Goal: Information Seeking & Learning: Check status

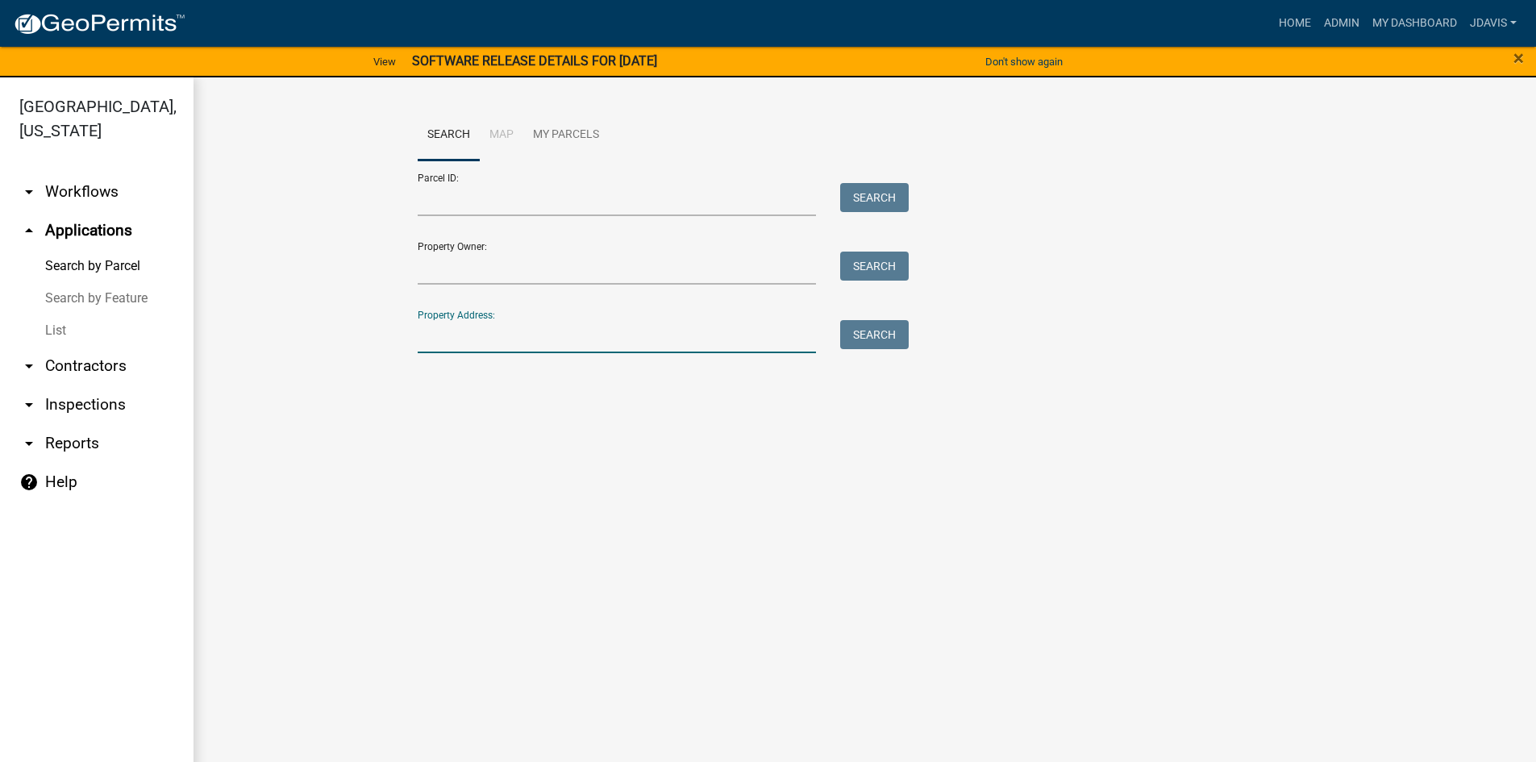
scroll to position [19, 0]
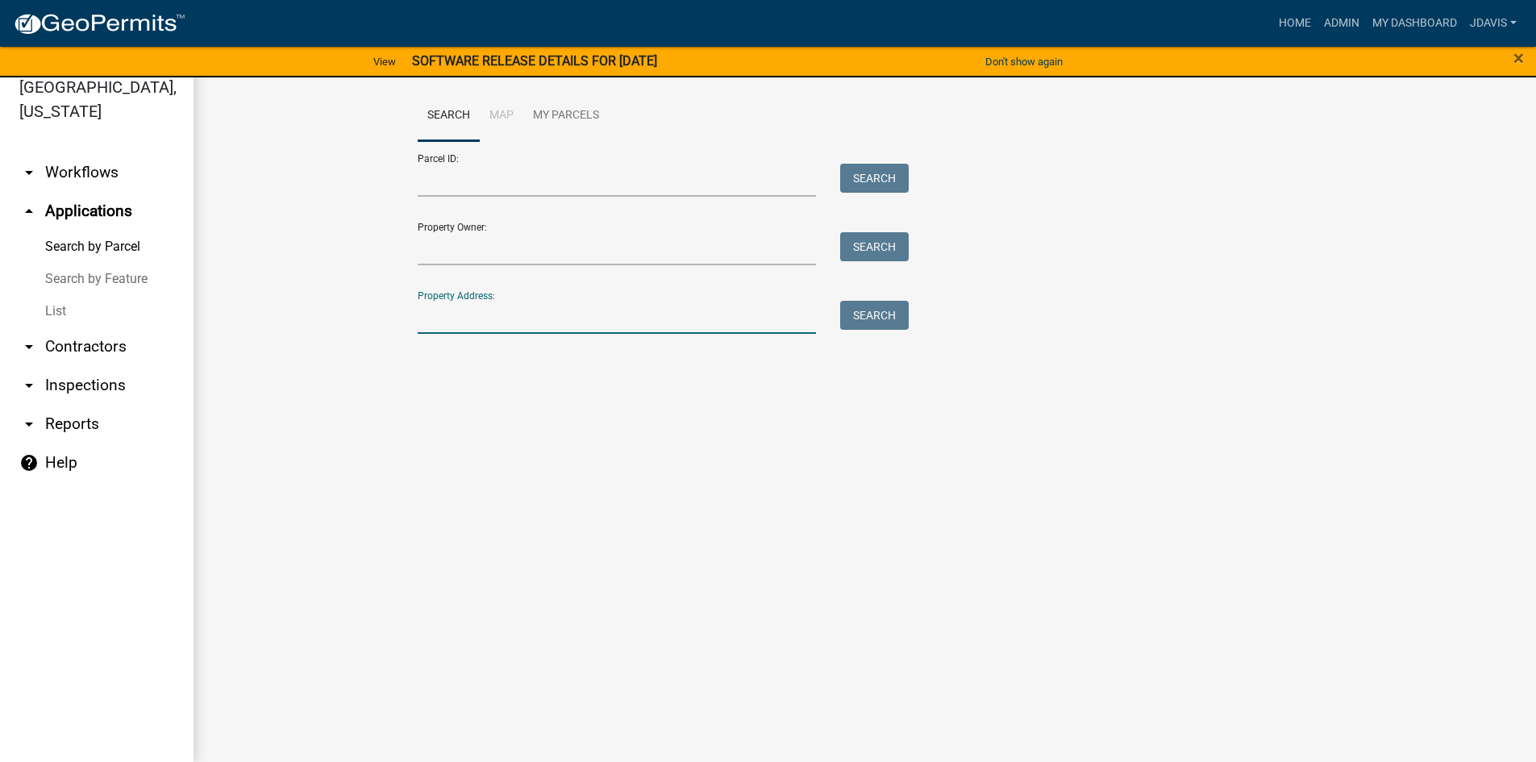
click at [55, 315] on link "List" at bounding box center [96, 311] width 193 height 32
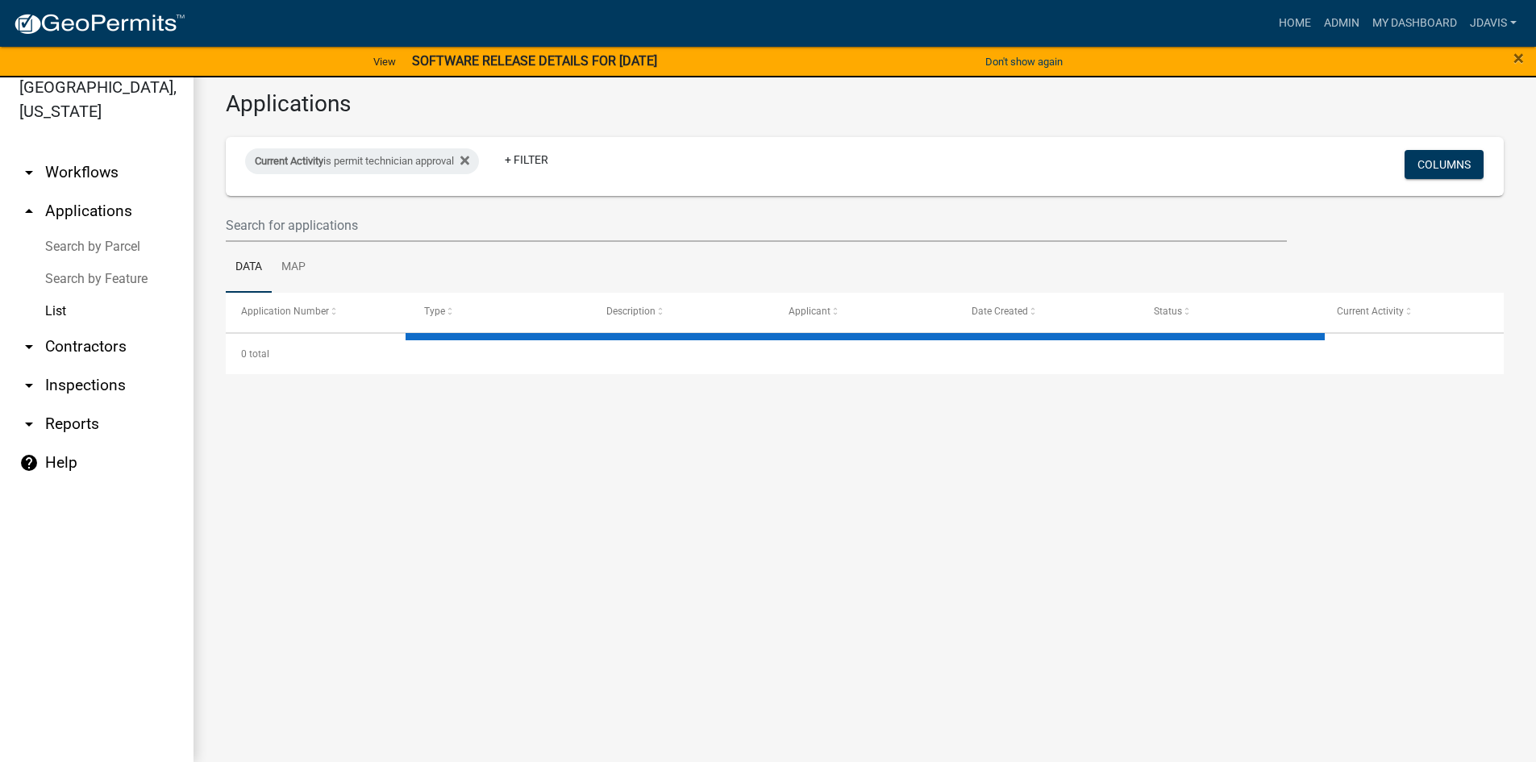
select select "2: 50"
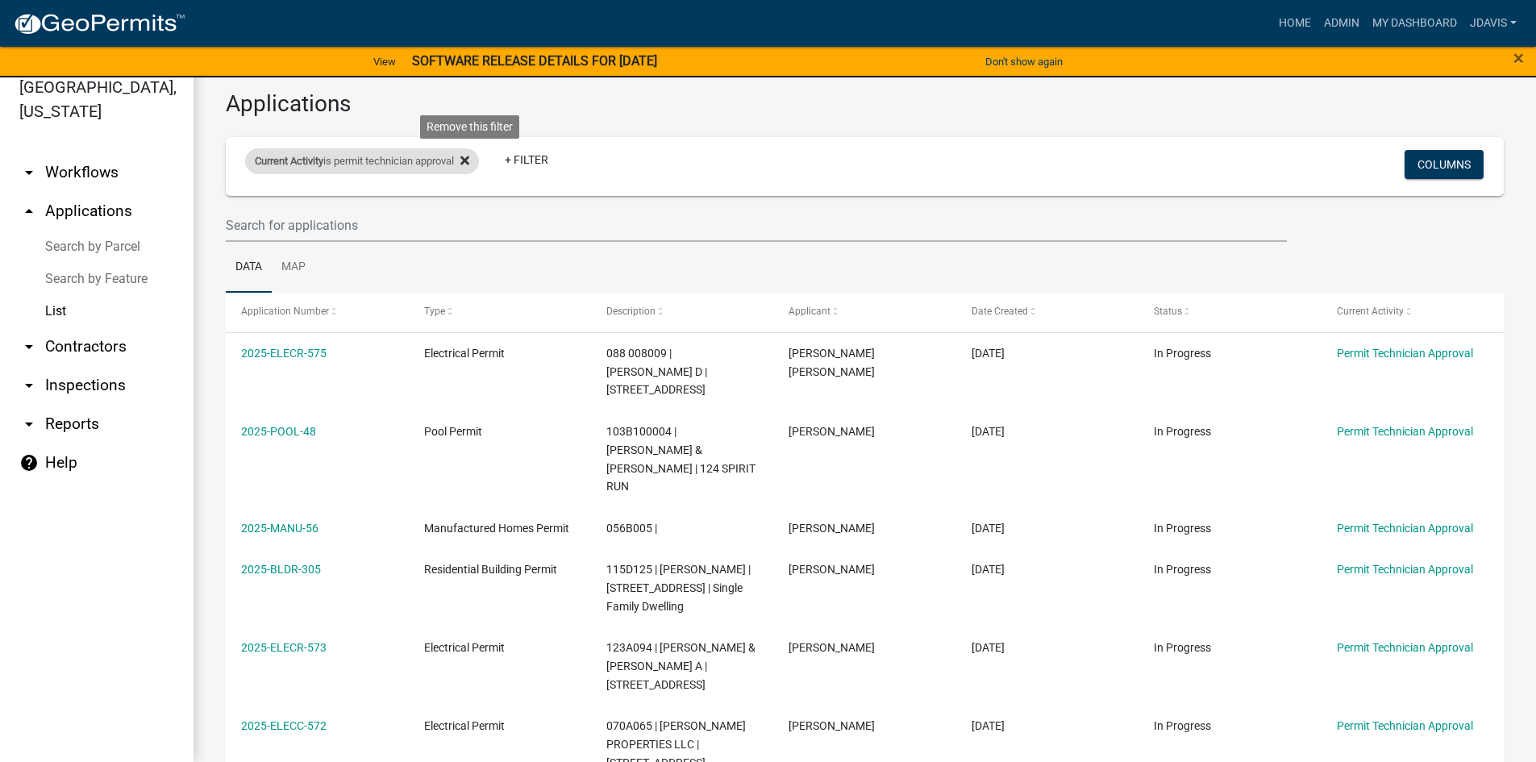
click at [469, 158] on icon at bounding box center [464, 160] width 9 height 9
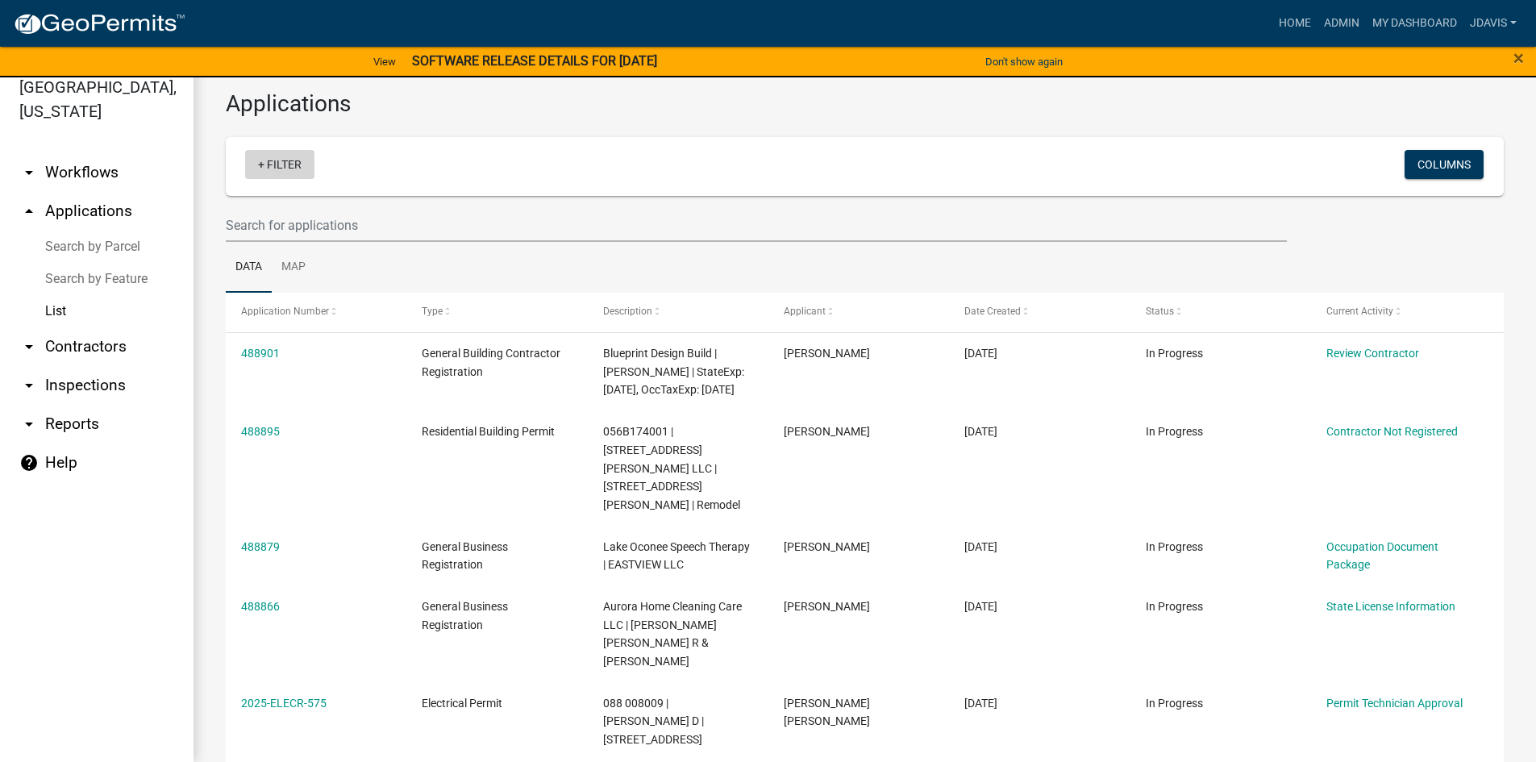
click at [261, 164] on link "+ Filter" at bounding box center [279, 164] width 69 height 29
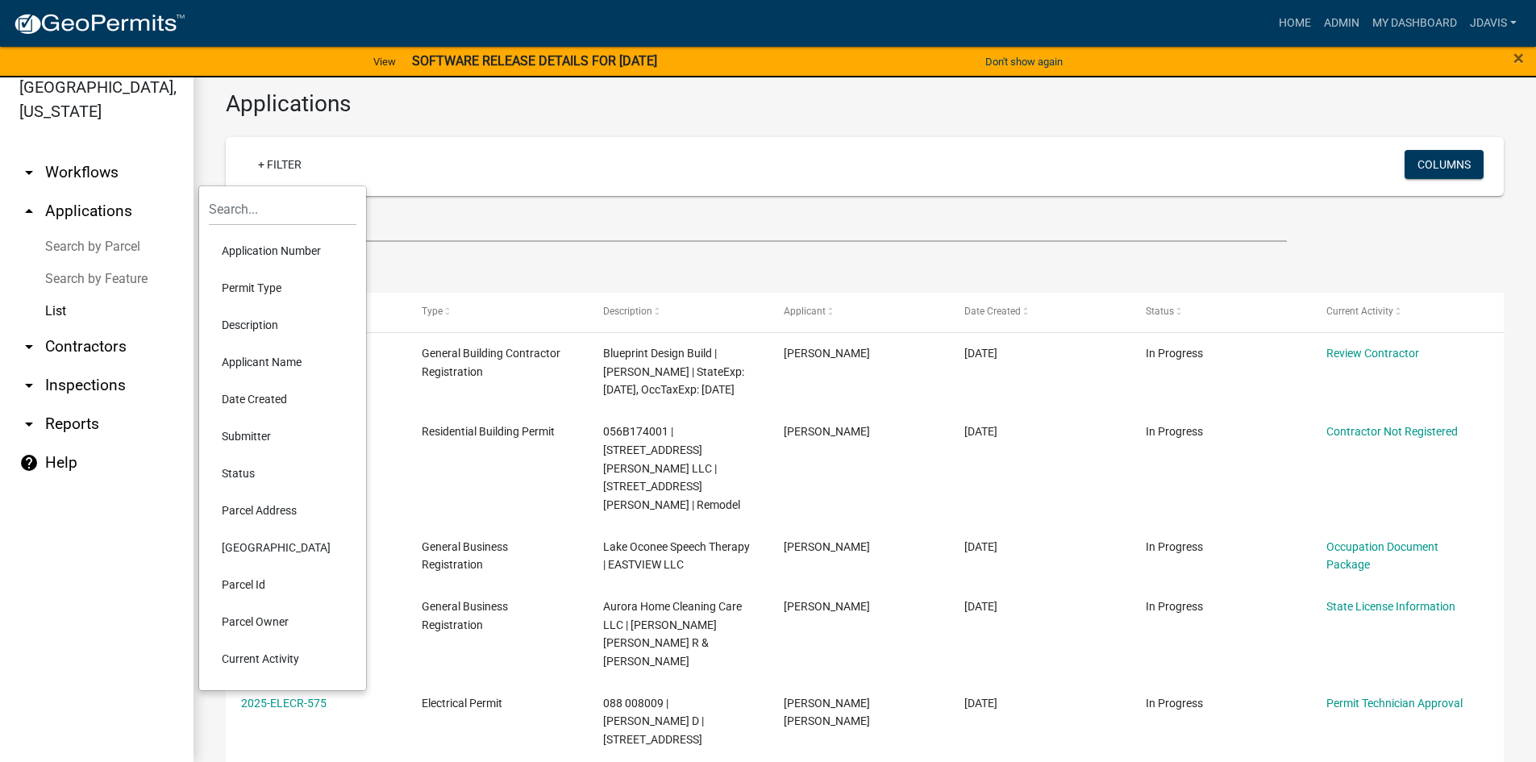
click at [293, 650] on li "Current Activity" at bounding box center [283, 658] width 148 height 37
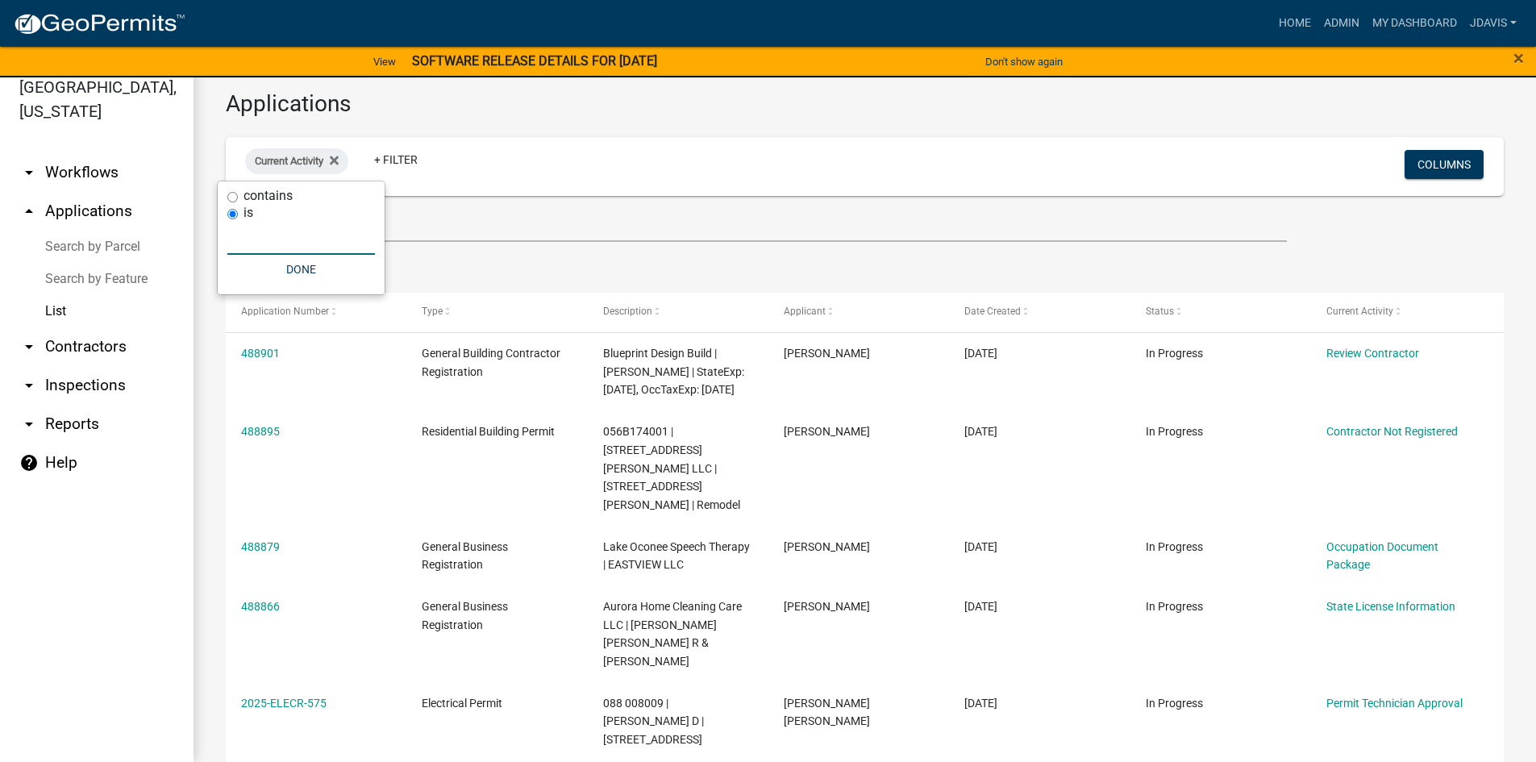
click at [299, 243] on input "text" at bounding box center [301, 238] width 148 height 33
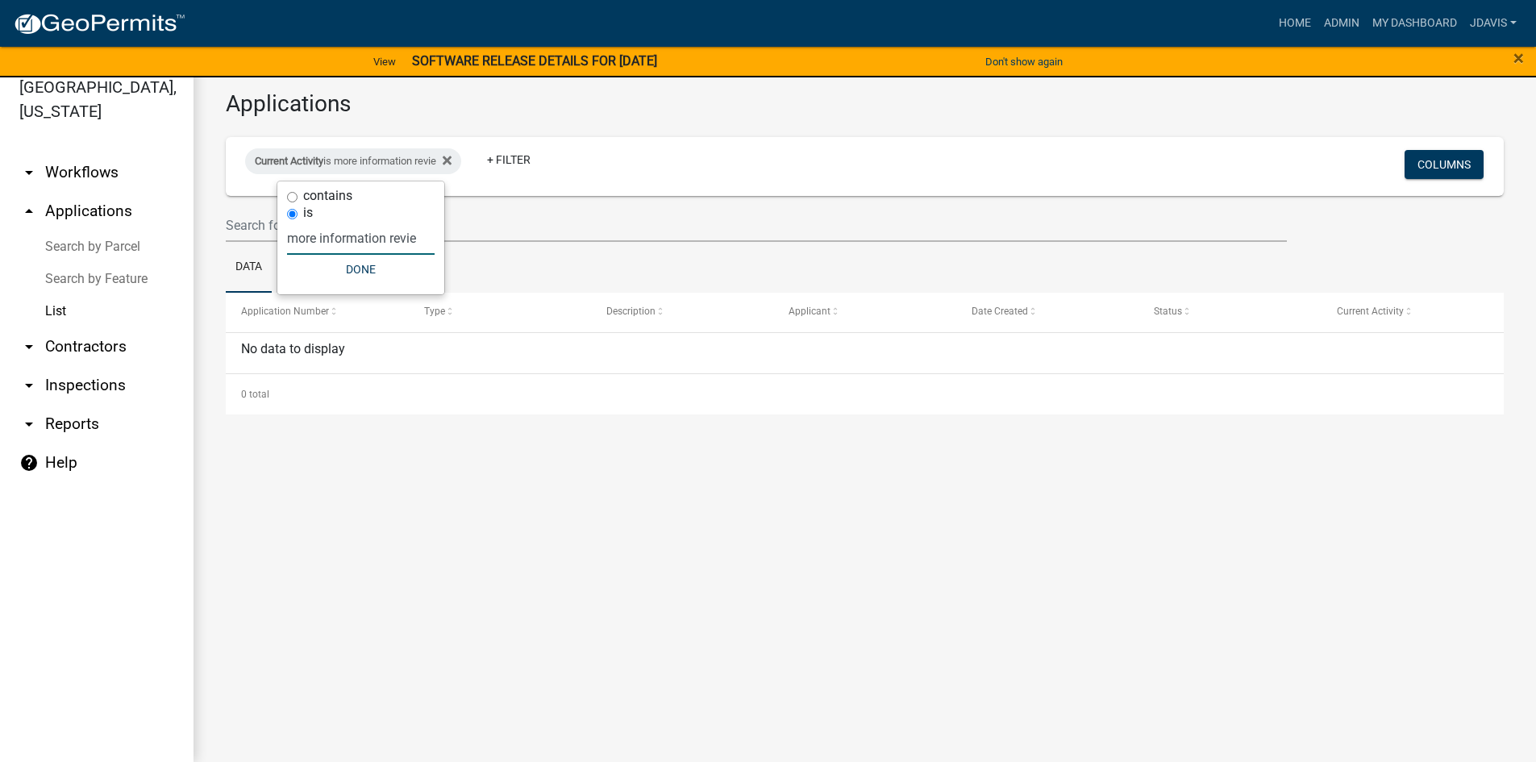
type input "more information review"
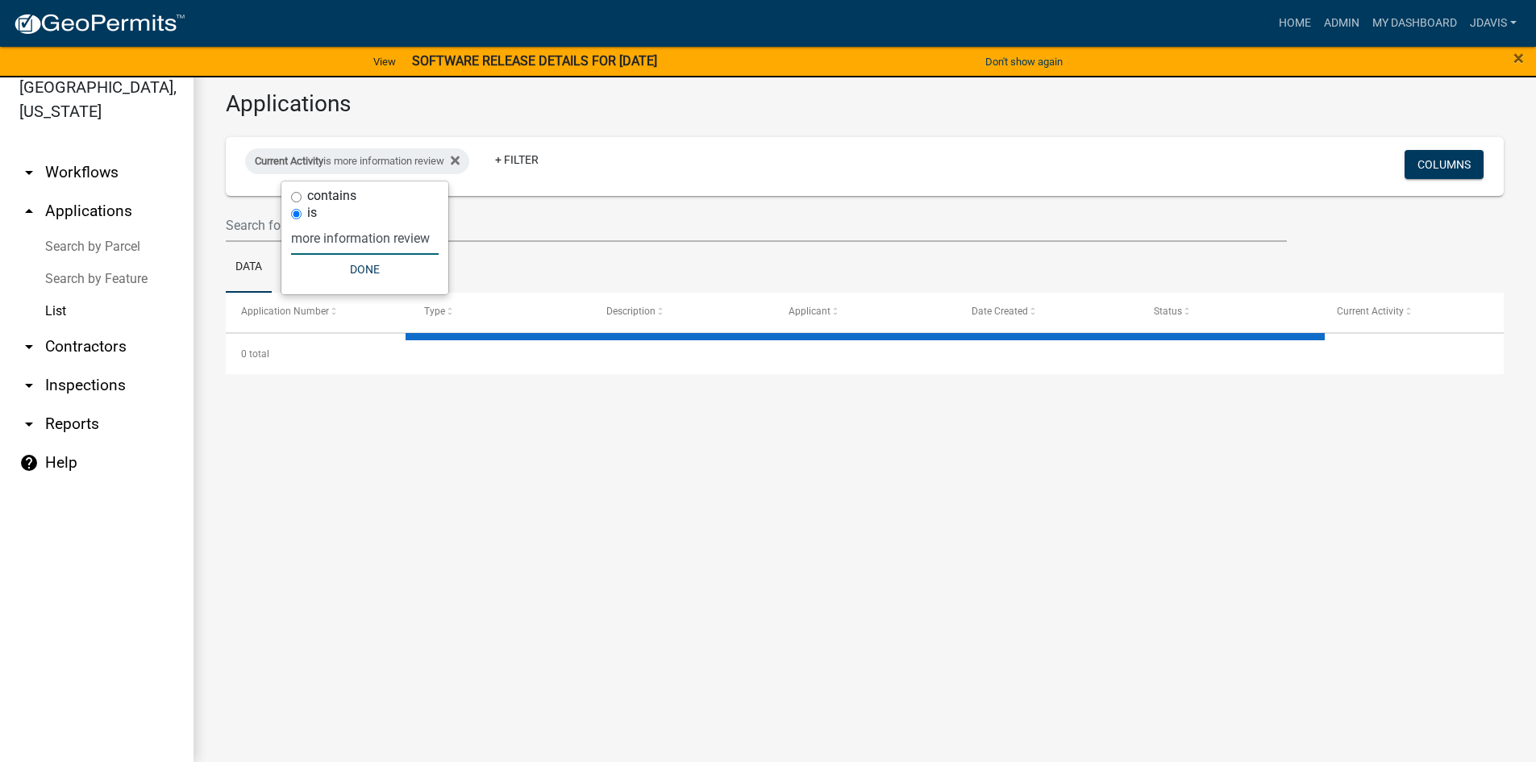
select select "2: 50"
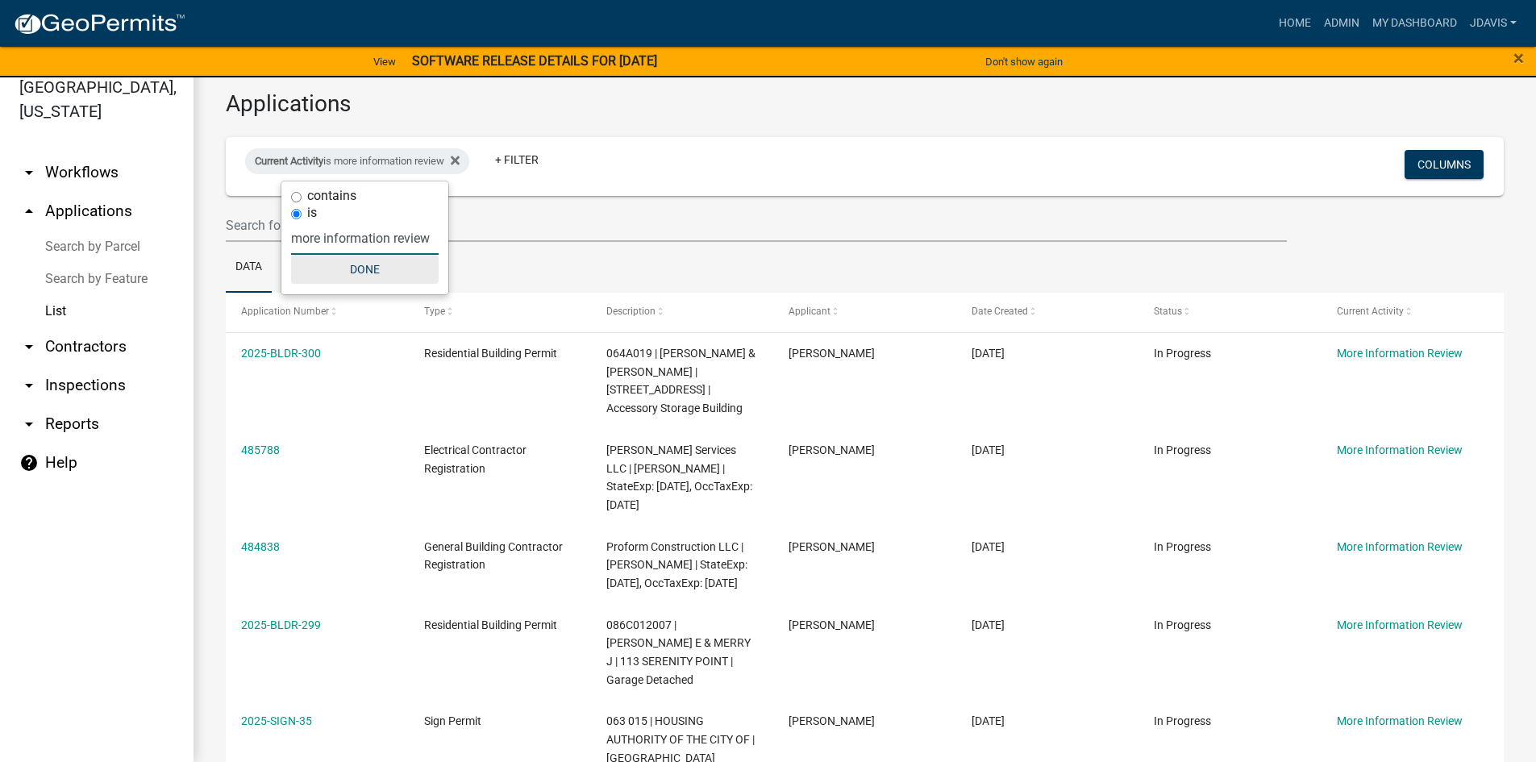
type input "more information review"
click at [381, 272] on button "Done" at bounding box center [365, 269] width 148 height 29
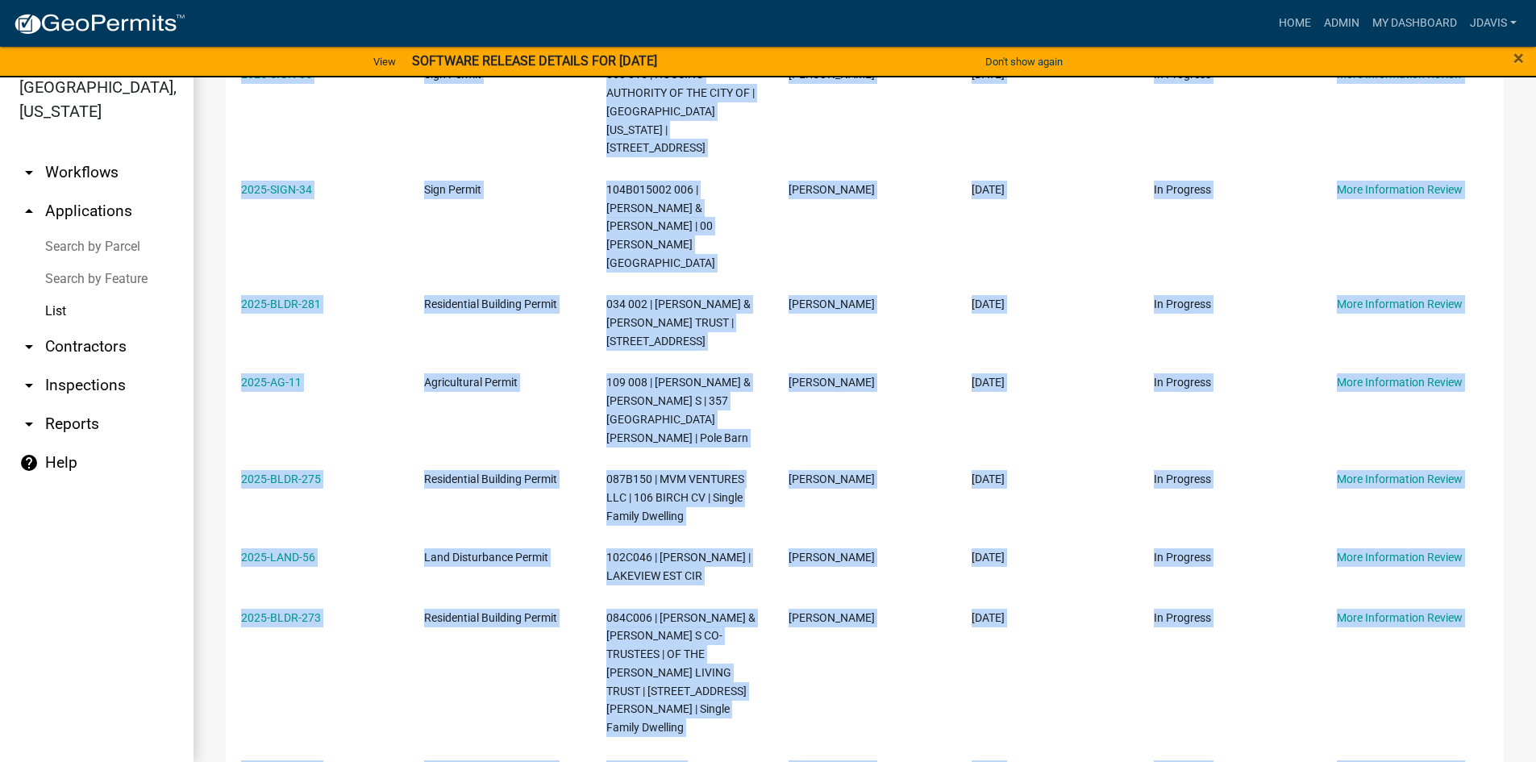
scroll to position [924, 0]
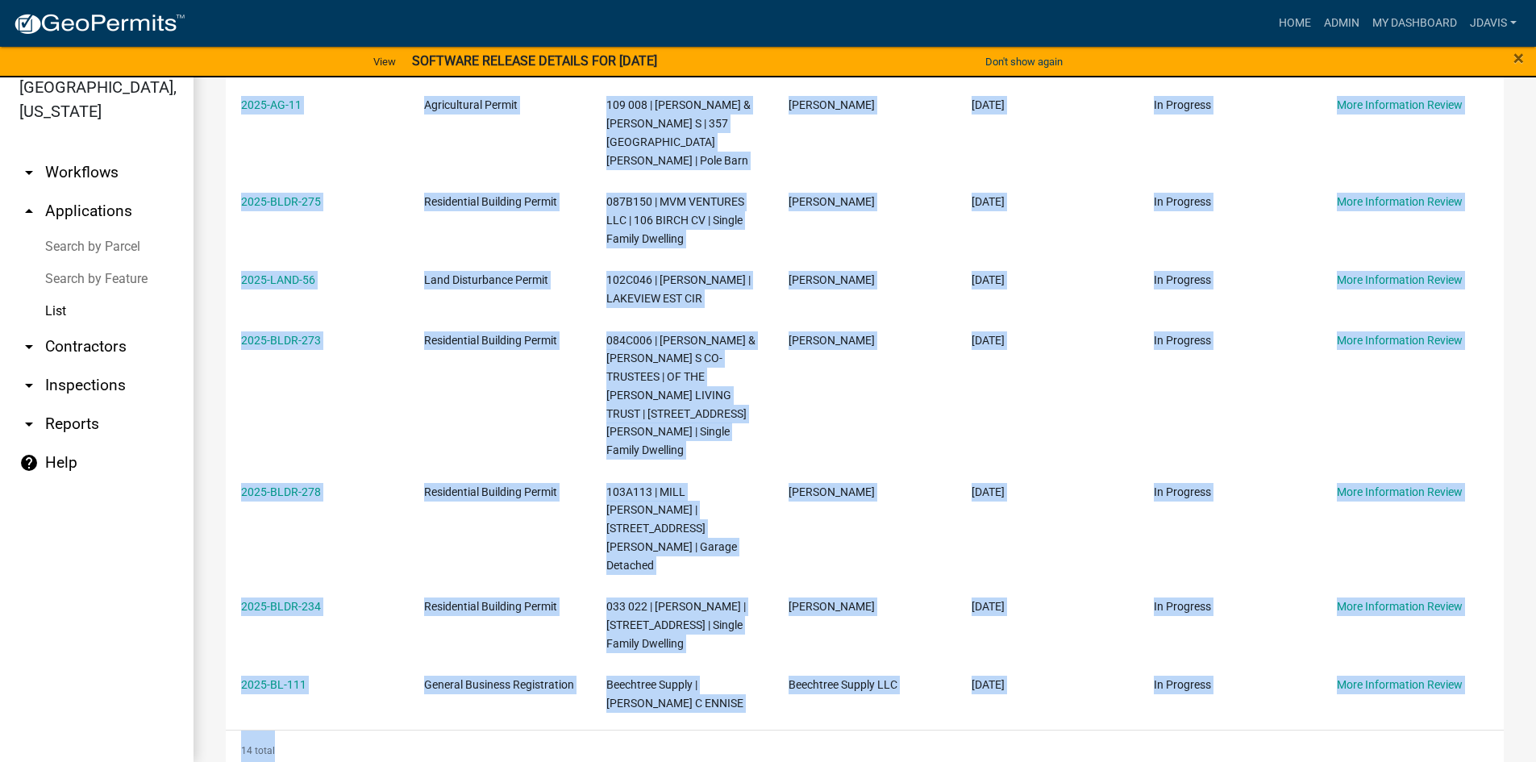
drag, startPoint x: 235, startPoint y: 353, endPoint x: 779, endPoint y: 647, distance: 617.9
click at [779, 647] on div "Application Number Type Description Applicant Date Created Status Current Activ…" at bounding box center [865, 70] width 1278 height 1402
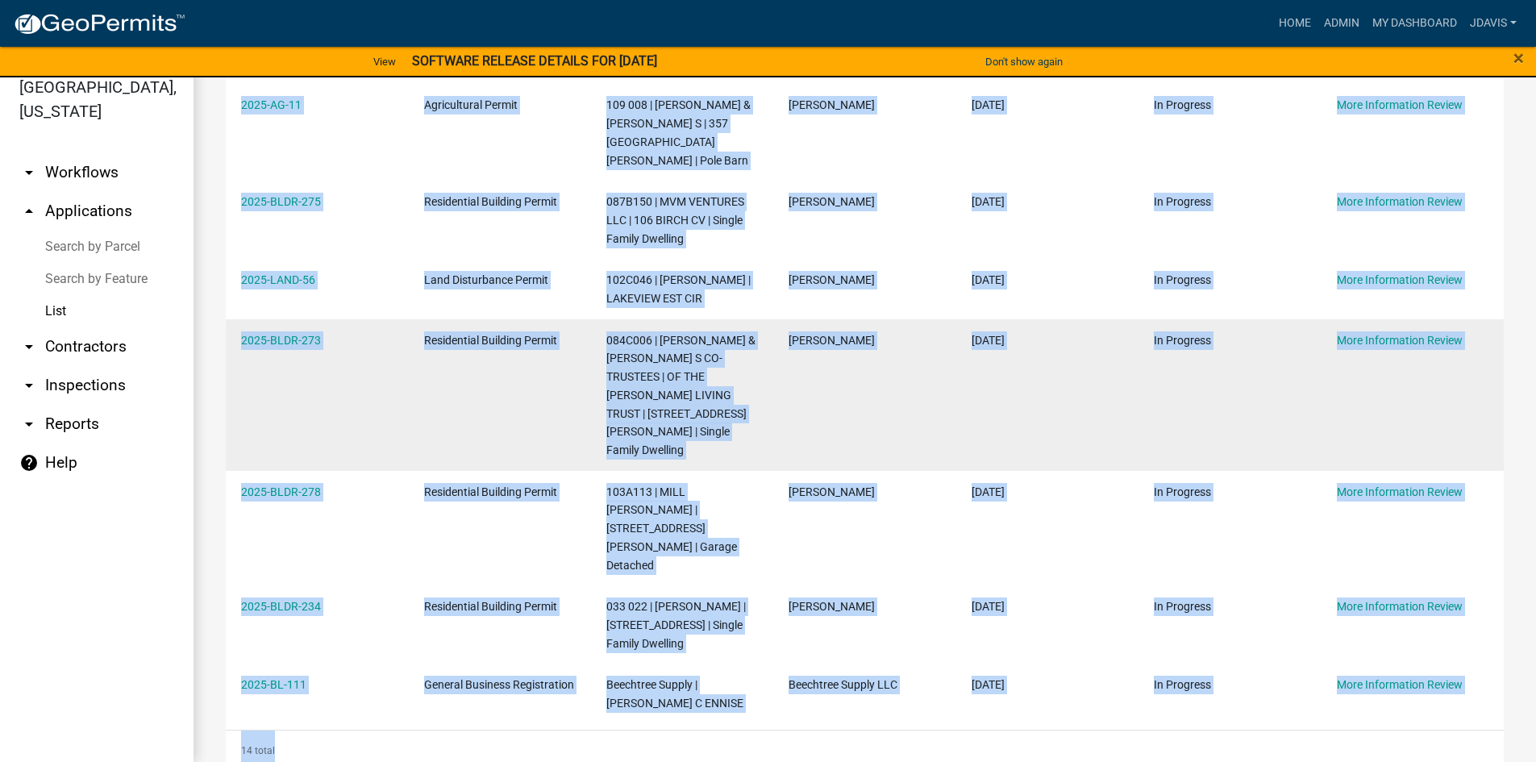
copy div "2025-BLDR-300 Residential Building Permit 064A019 | [PERSON_NAME] & [PERSON_NAM…"
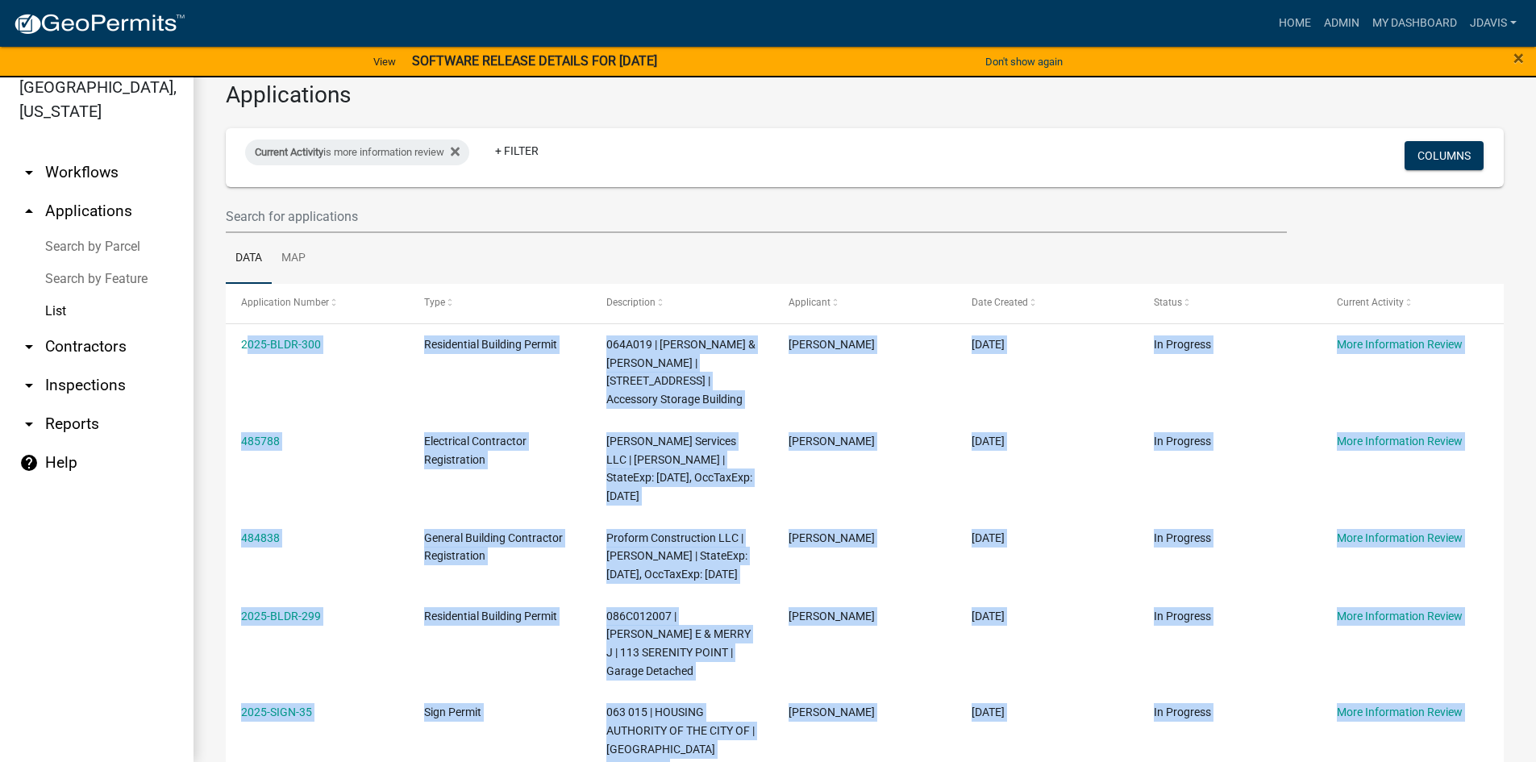
scroll to position [0, 0]
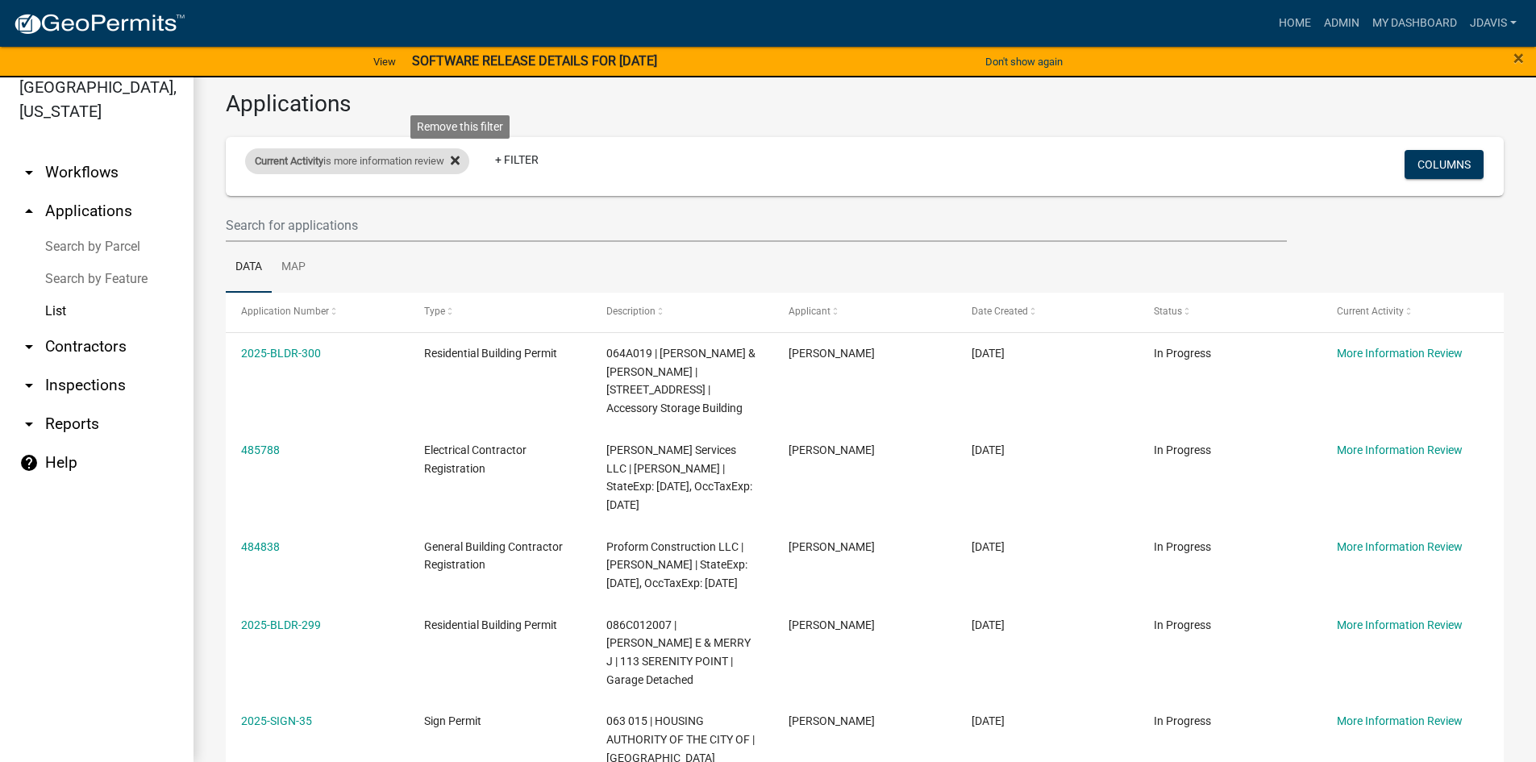
click at [459, 160] on icon at bounding box center [455, 160] width 9 height 13
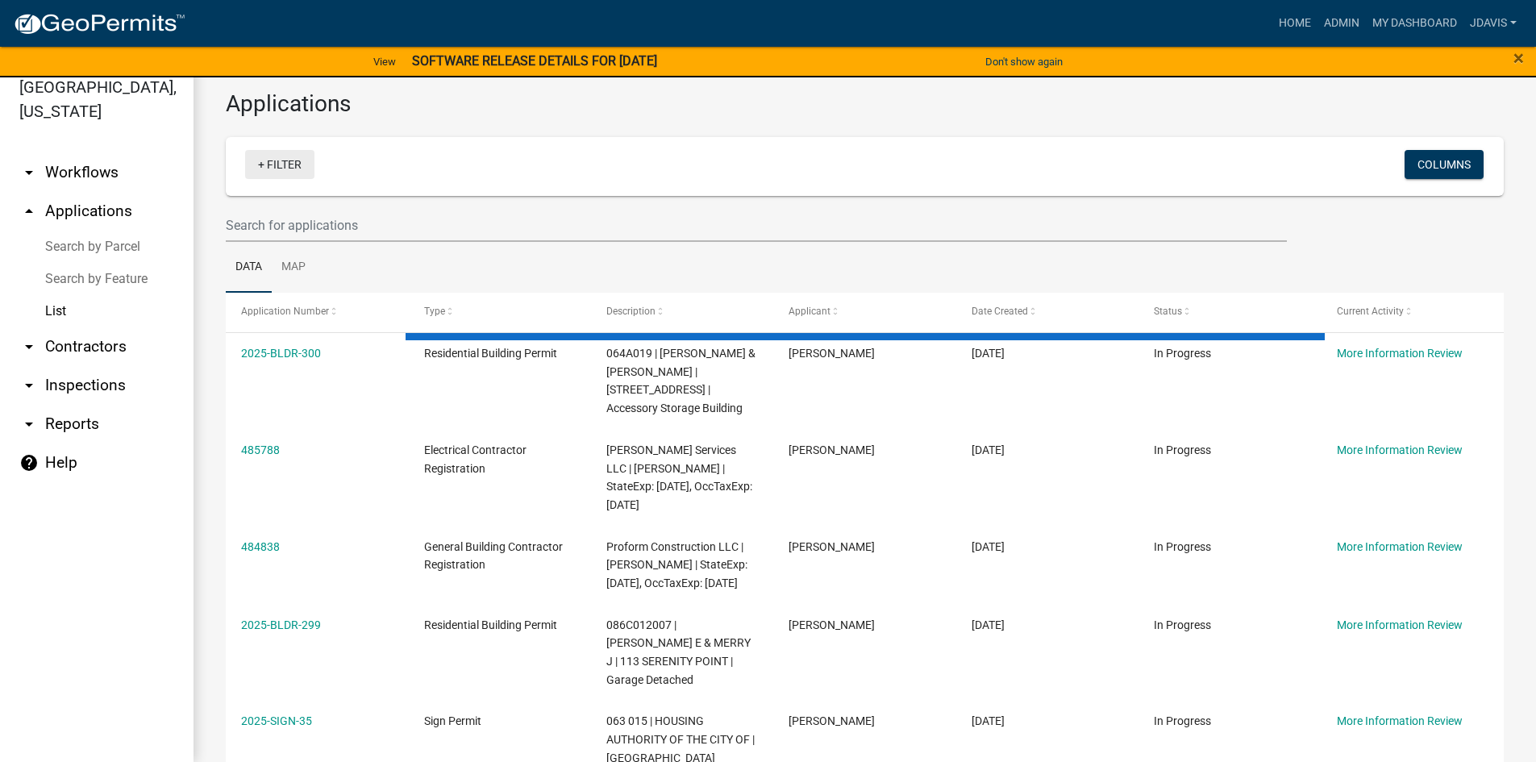
click at [261, 166] on link "+ Filter" at bounding box center [279, 164] width 69 height 29
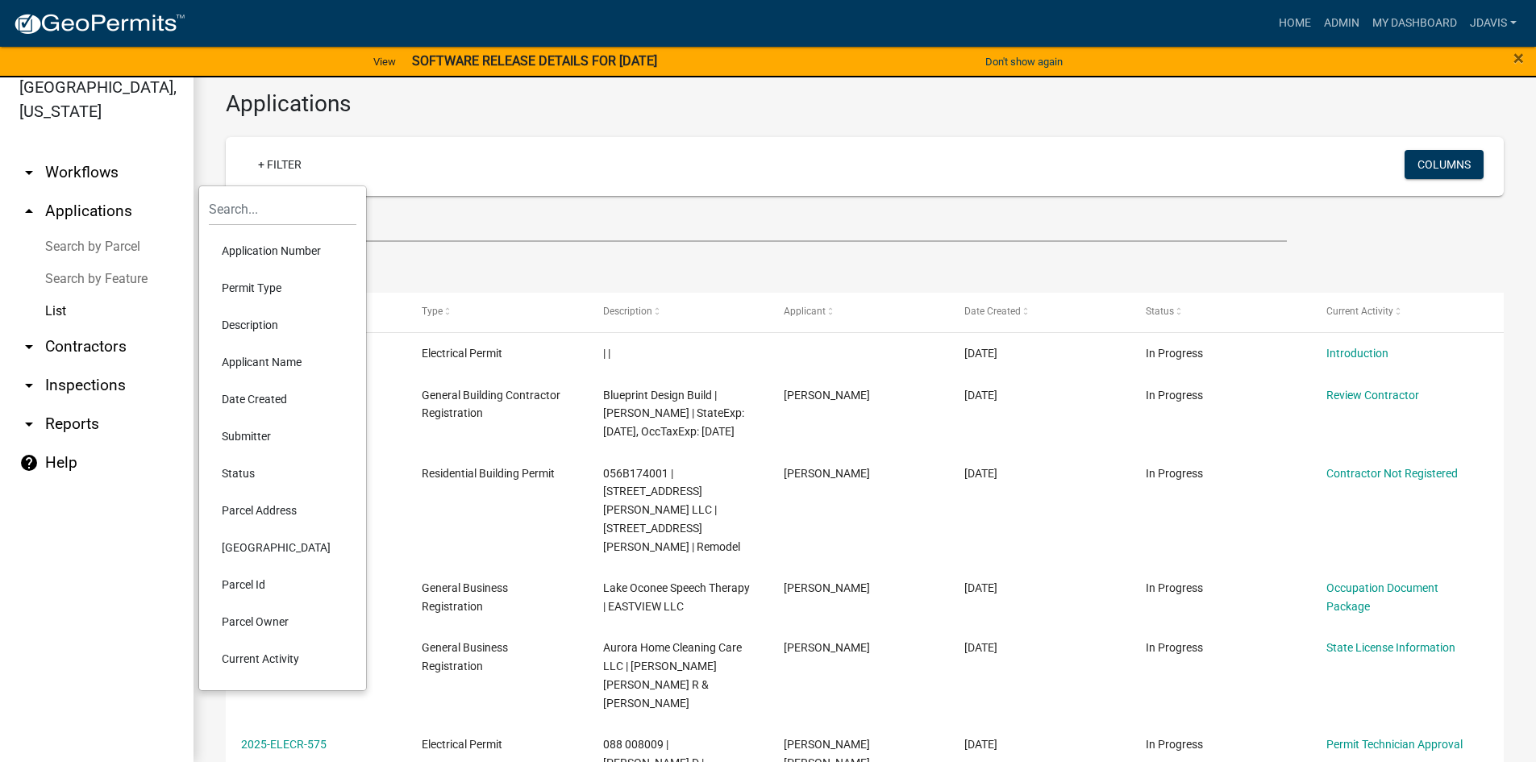
click at [294, 657] on li "Current Activity" at bounding box center [283, 658] width 148 height 37
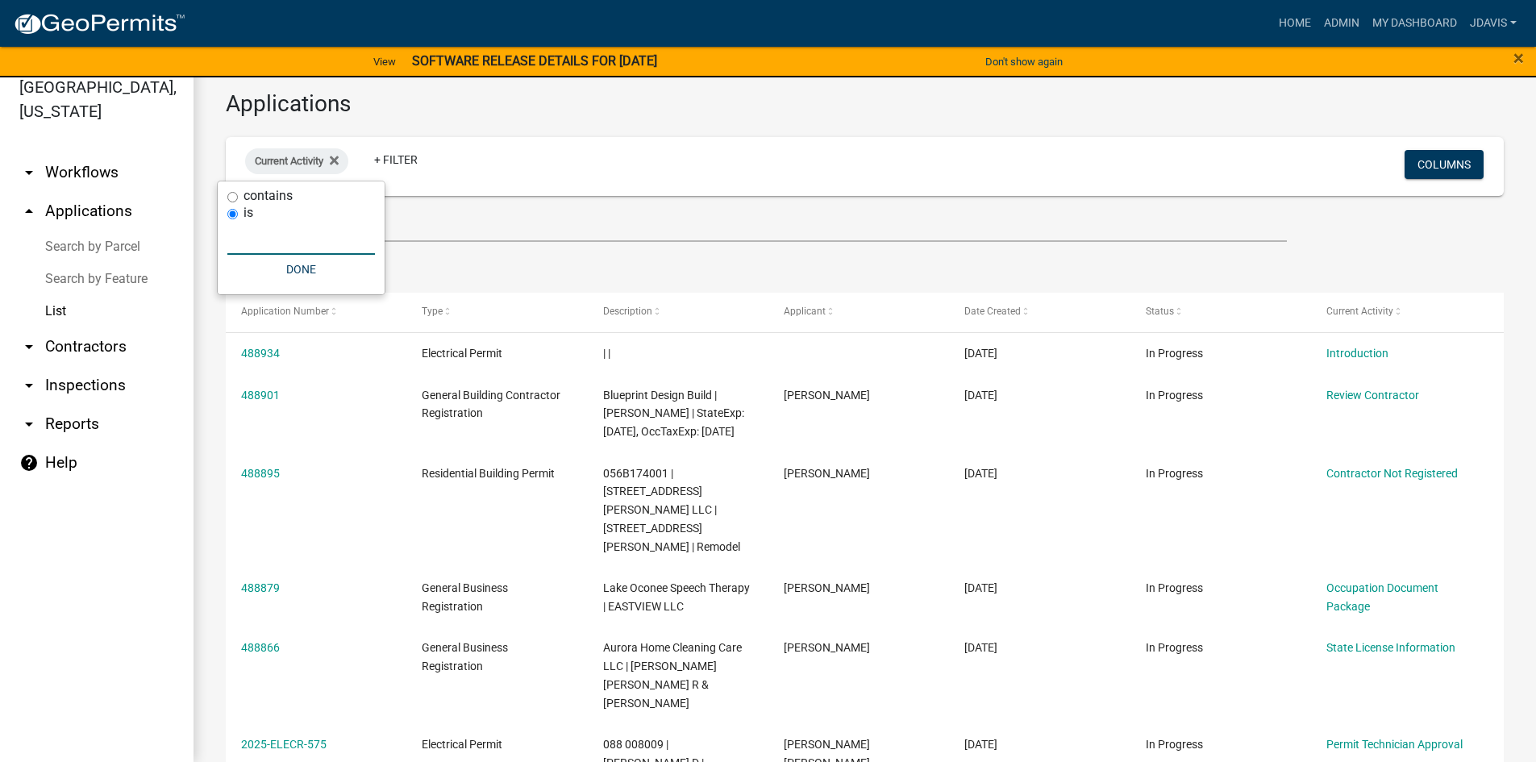
click at [271, 237] on input "text" at bounding box center [301, 238] width 148 height 33
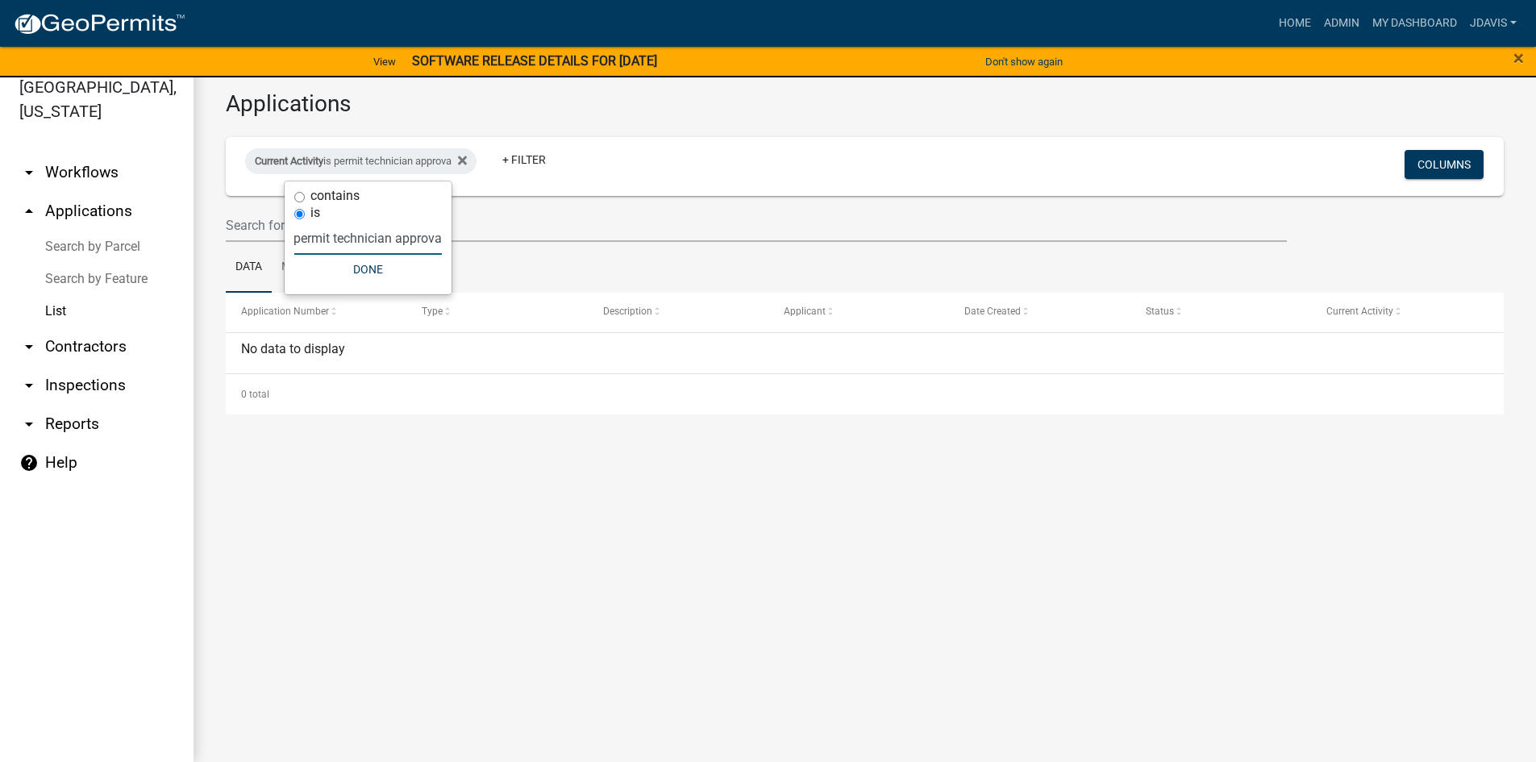
scroll to position [0, 10]
type input "permit technician approval"
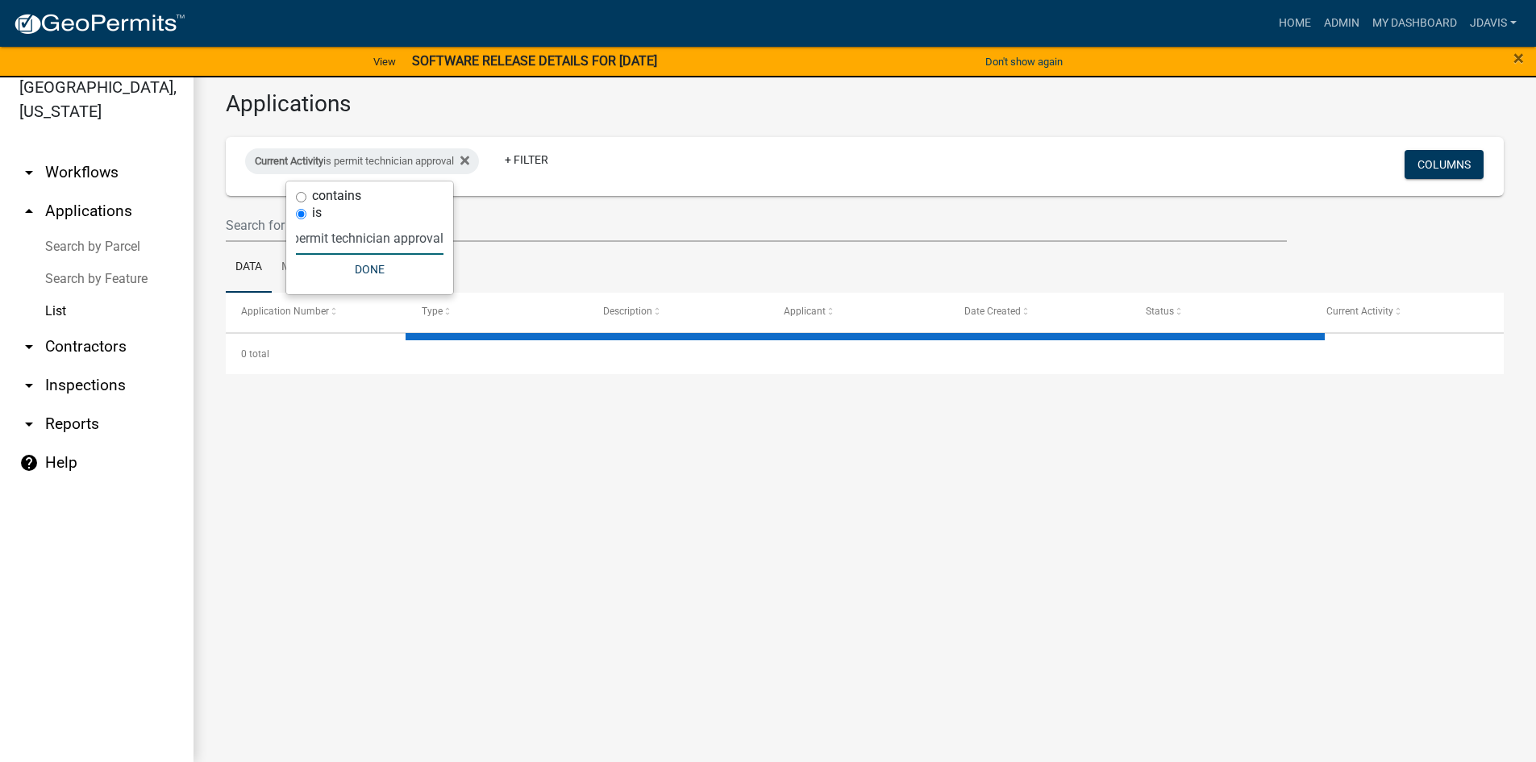
select select "2: 50"
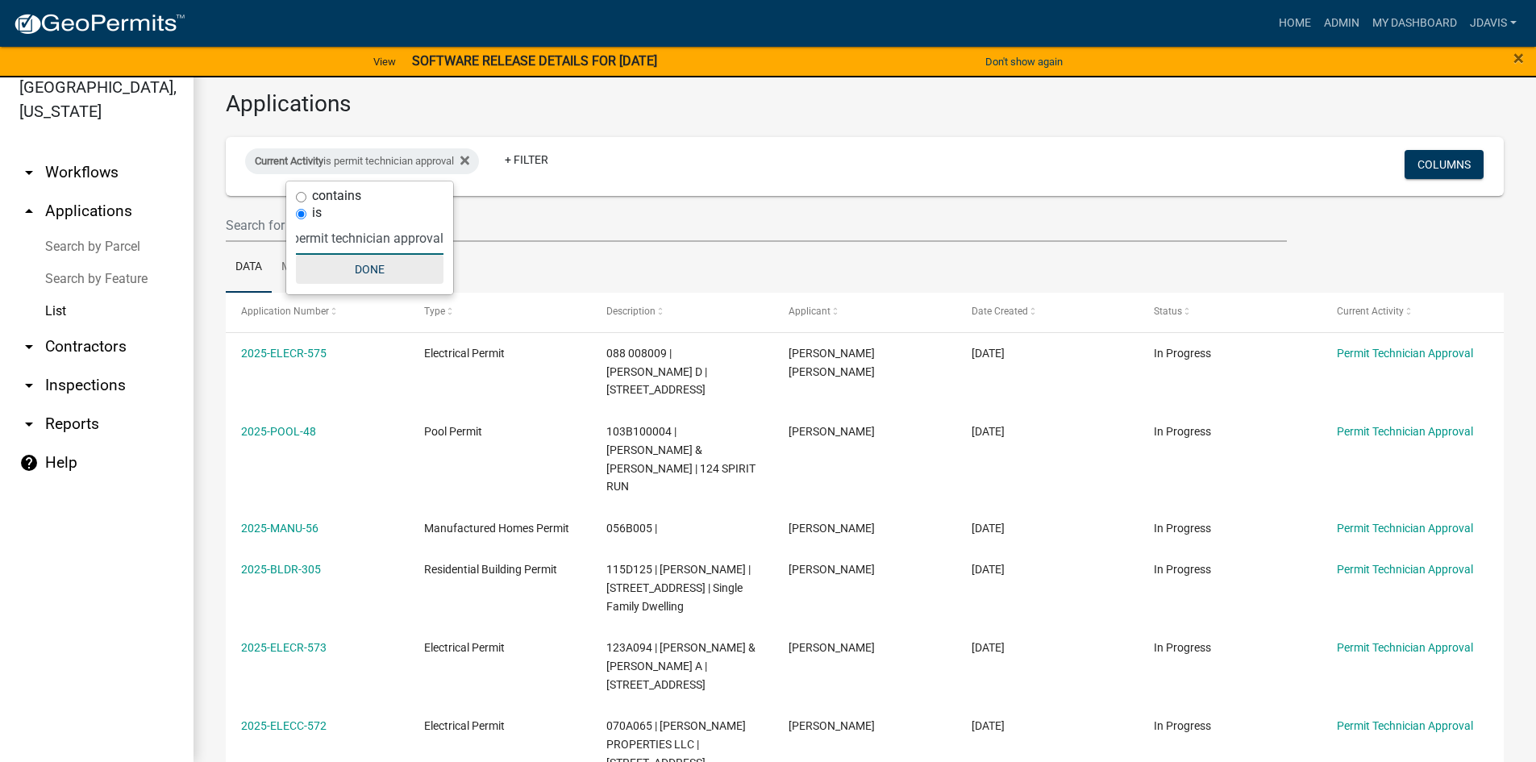
type input "permit technician approval"
click at [384, 269] on button "Done" at bounding box center [370, 269] width 148 height 29
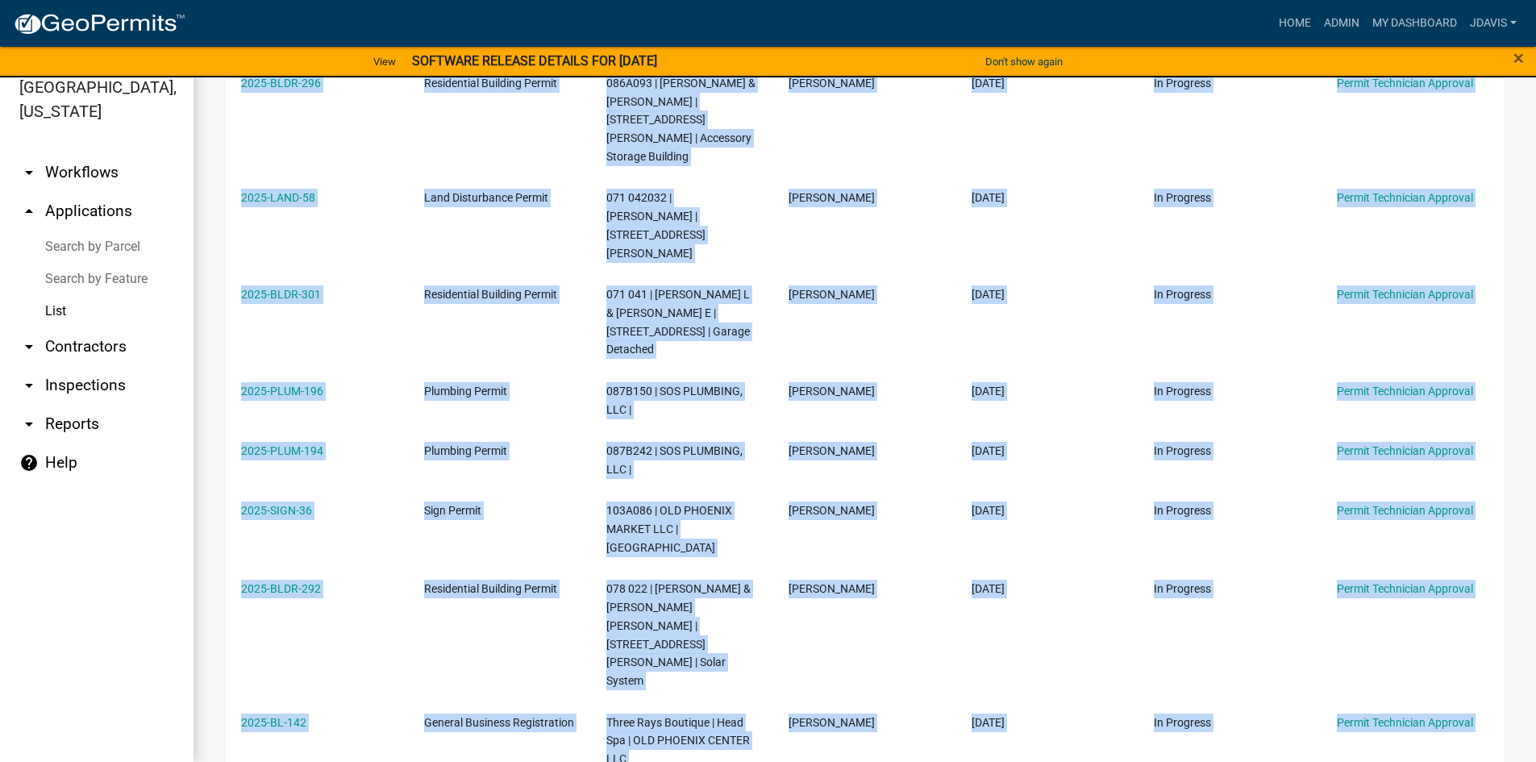
scroll to position [1720, 0]
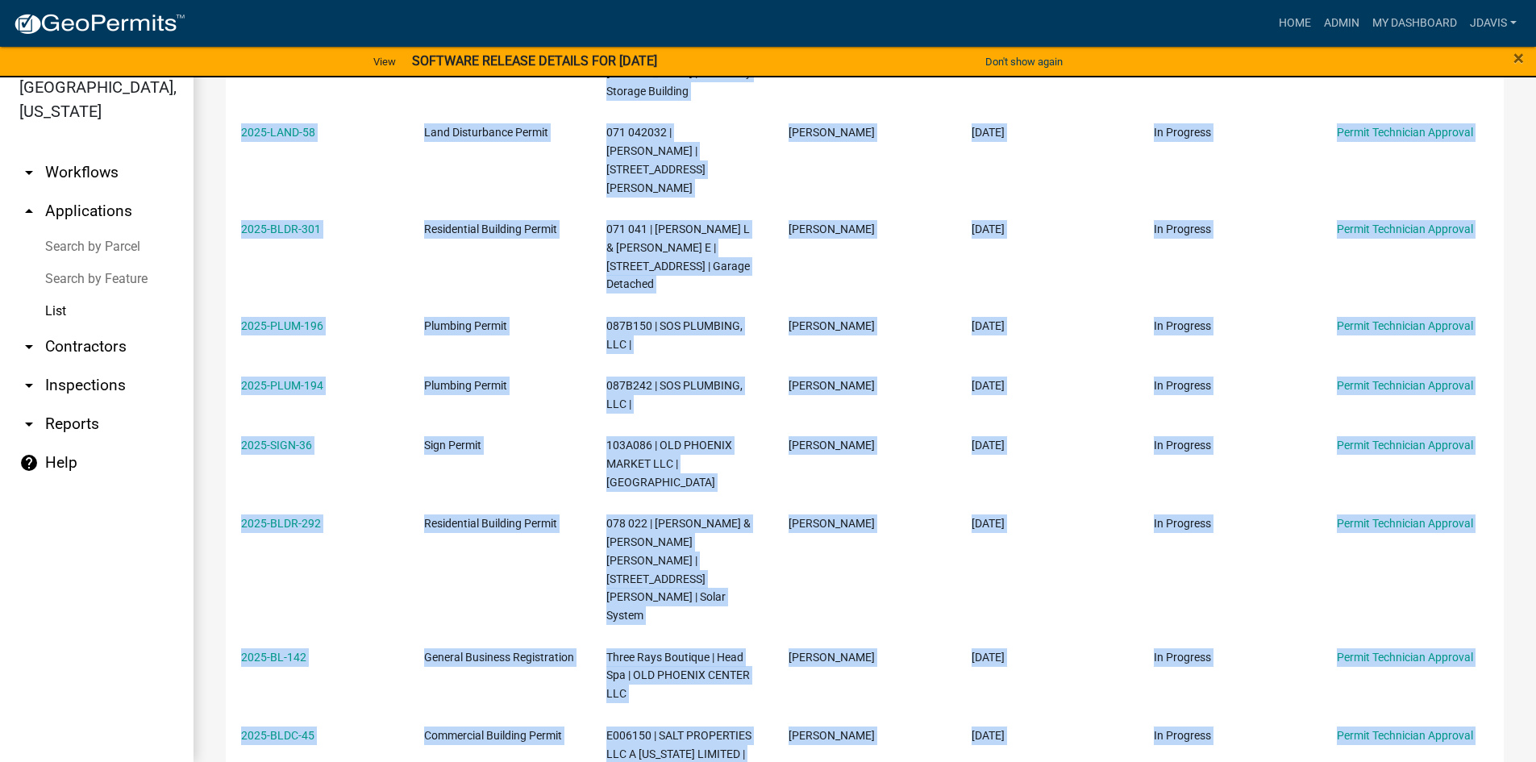
drag, startPoint x: 235, startPoint y: 351, endPoint x: 768, endPoint y: 648, distance: 609.8
copy div "2025-ELECR-575 Electrical Permit 088 008009 | [PERSON_NAME] D | 100 aspenwood c…"
